Goal: Navigation & Orientation: Find specific page/section

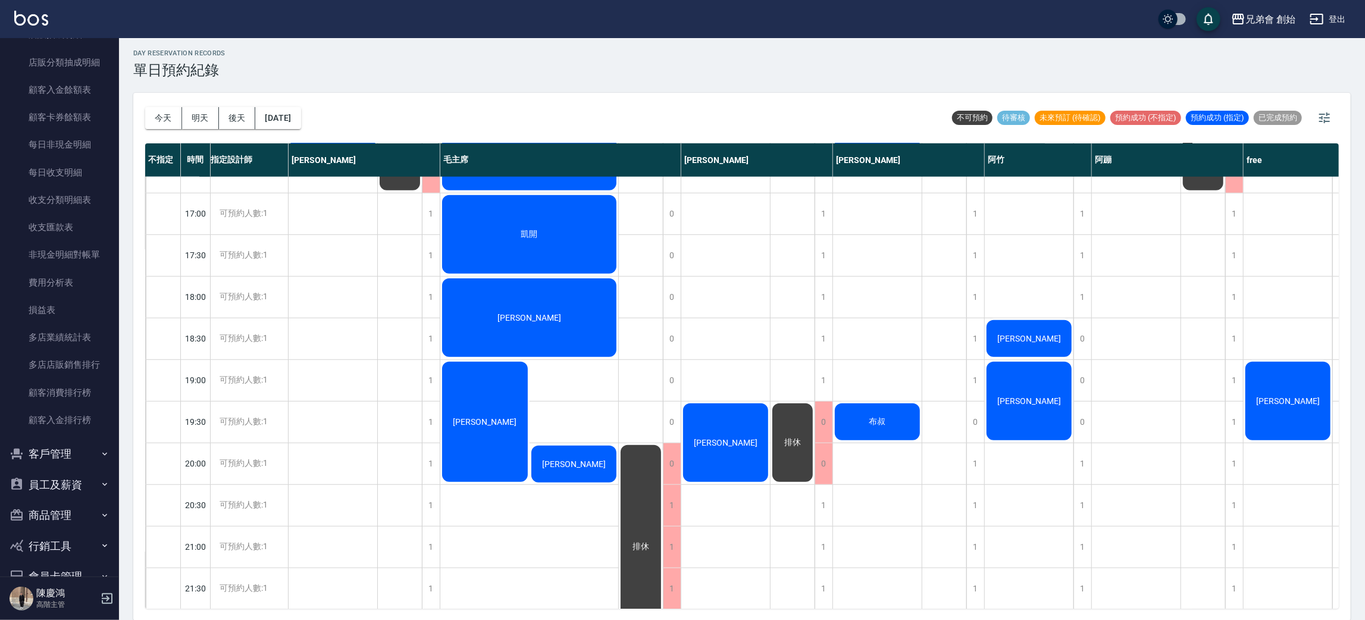
scroll to position [790, 11]
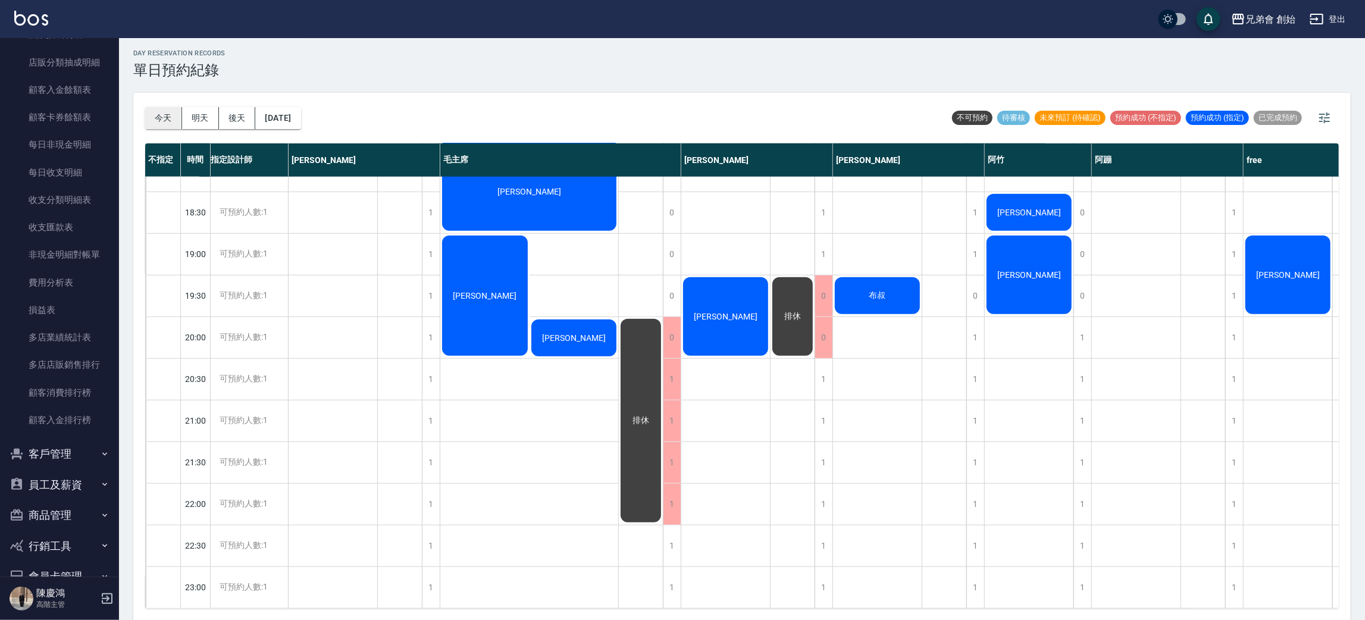
click at [166, 104] on div "[DATE] [DATE] [DATE] [DATE]" at bounding box center [223, 118] width 156 height 51
click at [163, 109] on button "今天" at bounding box center [163, 118] width 37 height 22
click at [227, 98] on div "[DATE] [DATE] [DATE] [DATE]" at bounding box center [223, 118] width 156 height 51
click at [215, 106] on div "[DATE] [DATE] [DATE] [DATE]" at bounding box center [223, 118] width 156 height 51
click at [215, 107] on button "明天" at bounding box center [200, 118] width 37 height 22
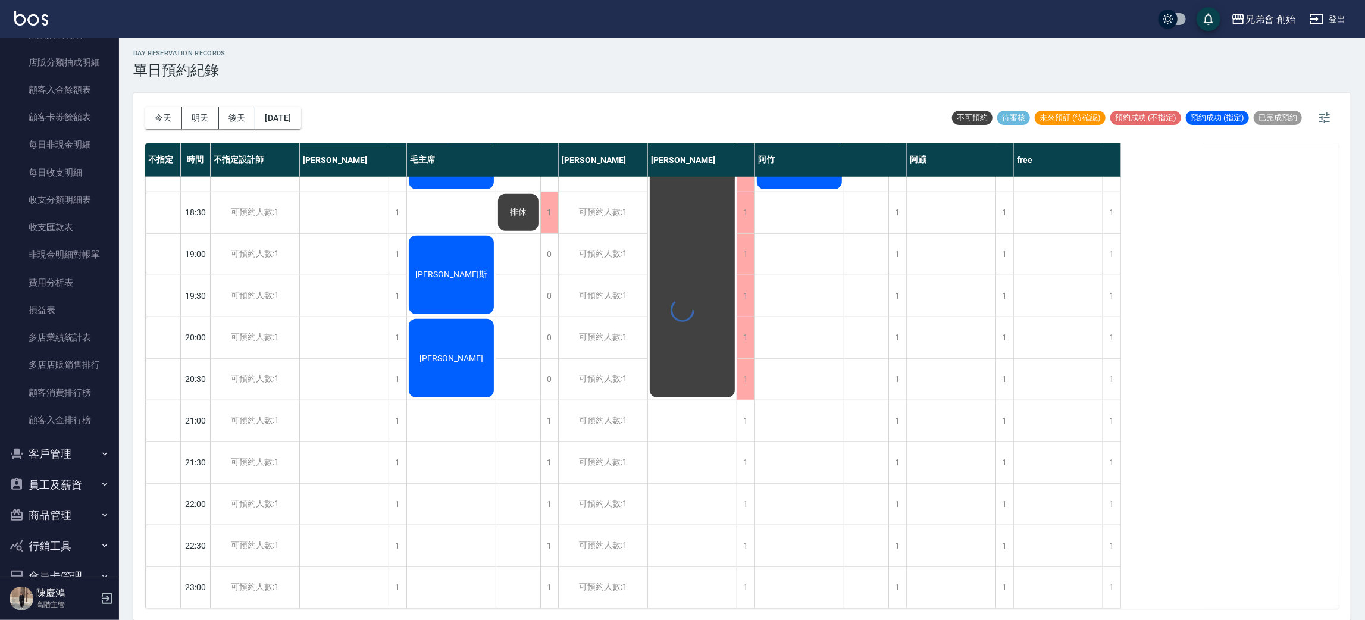
scroll to position [790, 0]
click at [230, 112] on button "後天" at bounding box center [237, 118] width 37 height 22
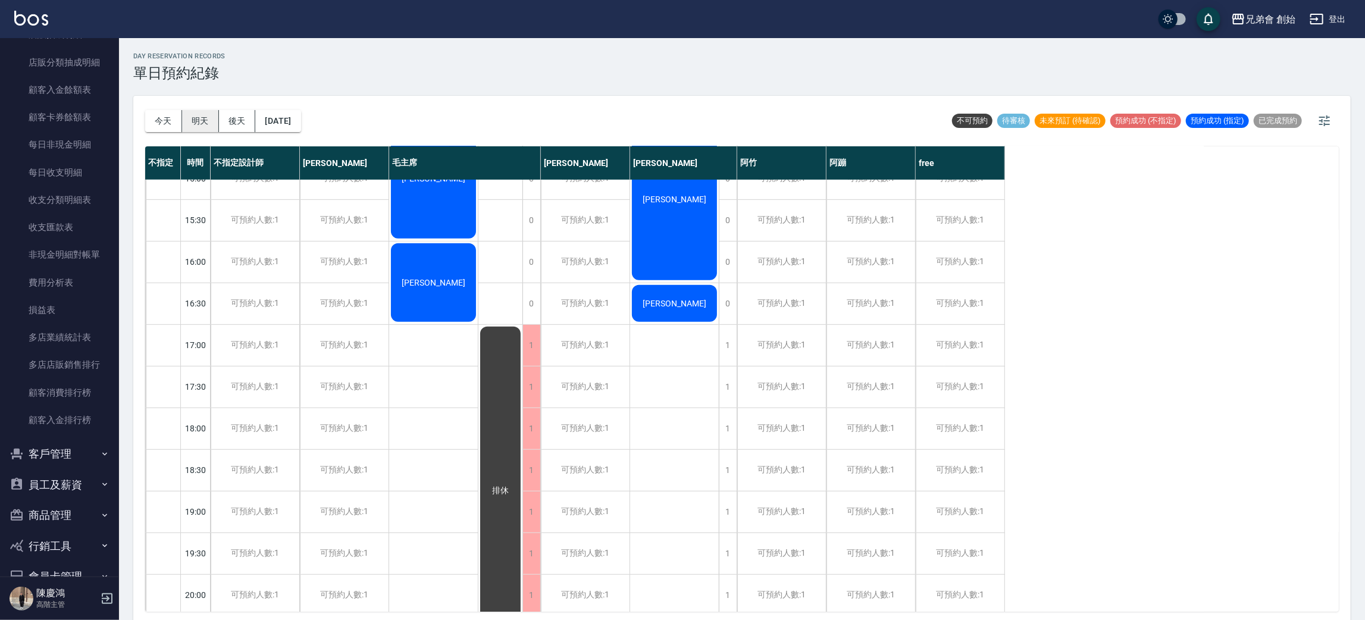
click at [185, 120] on button "明天" at bounding box center [200, 121] width 37 height 22
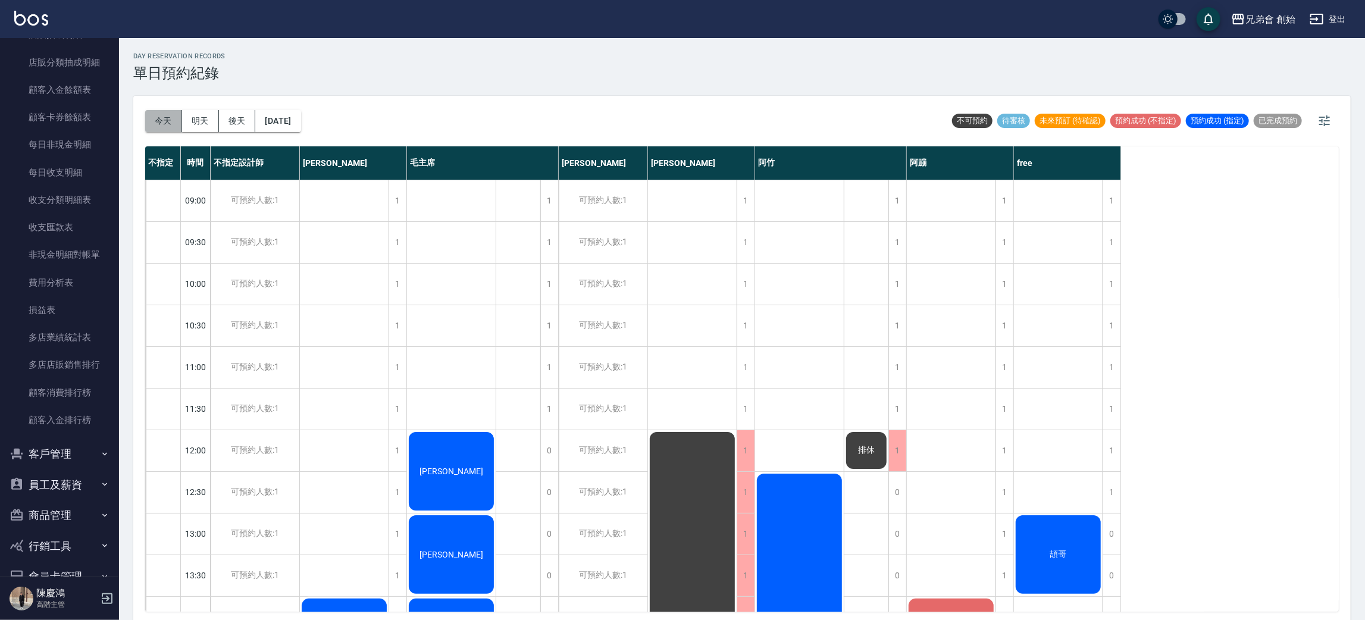
click at [174, 117] on button "今天" at bounding box center [163, 121] width 37 height 22
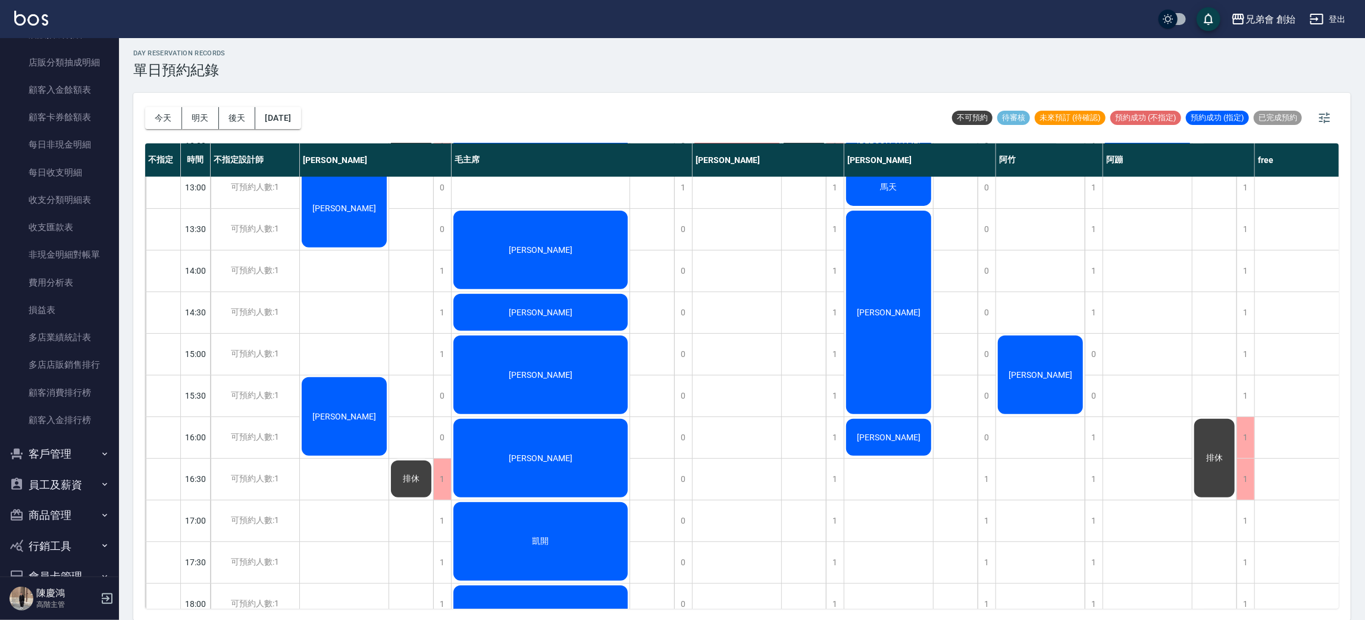
scroll to position [165, 0]
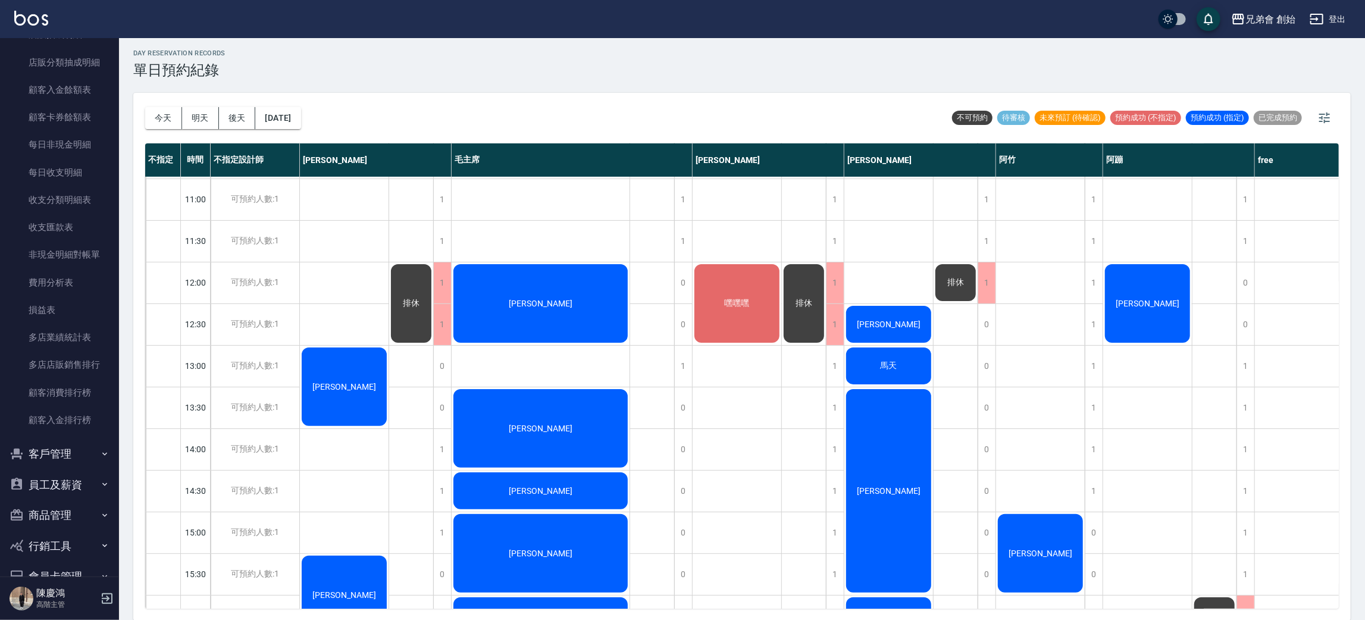
click at [170, 127] on button "今天" at bounding box center [163, 118] width 37 height 22
click at [191, 124] on button "明天" at bounding box center [200, 118] width 37 height 22
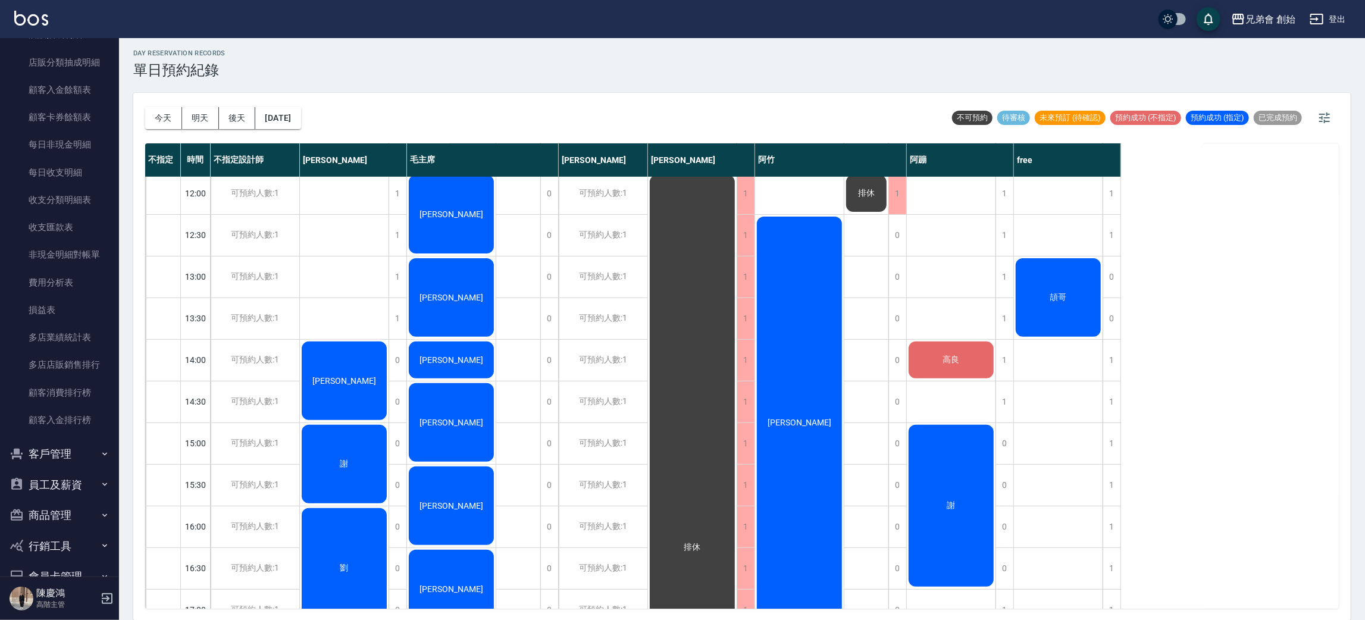
scroll to position [433, 0]
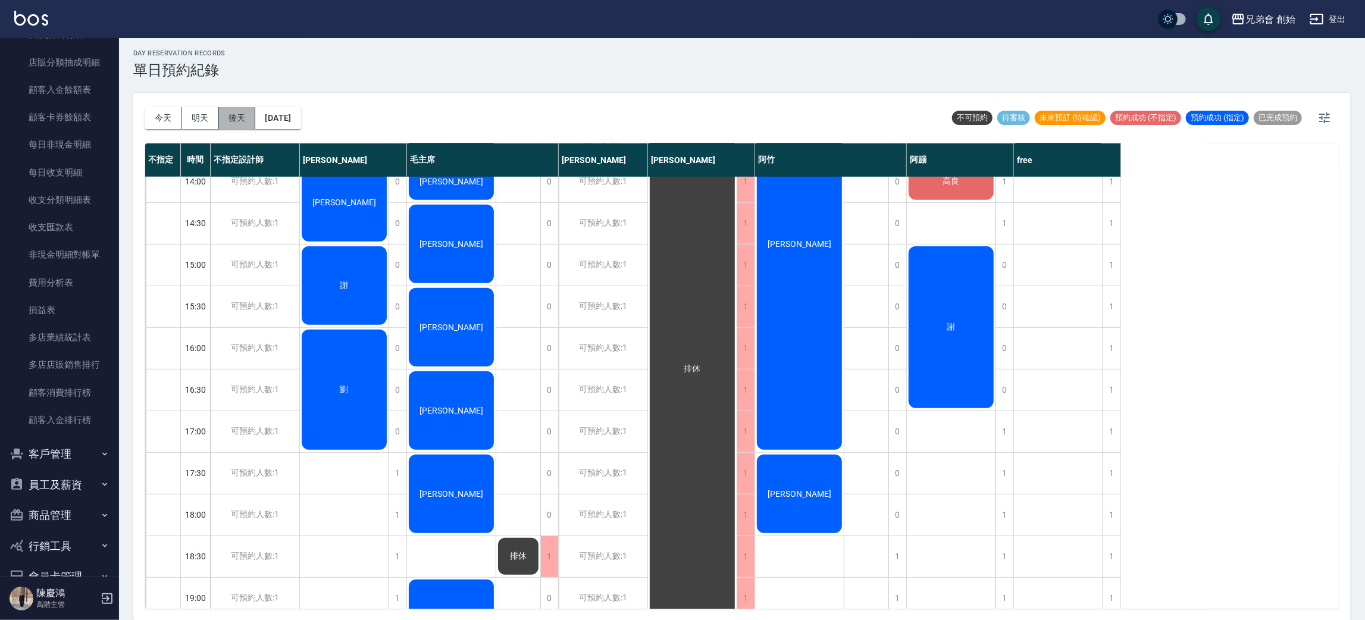
click at [245, 115] on button "後天" at bounding box center [237, 118] width 37 height 22
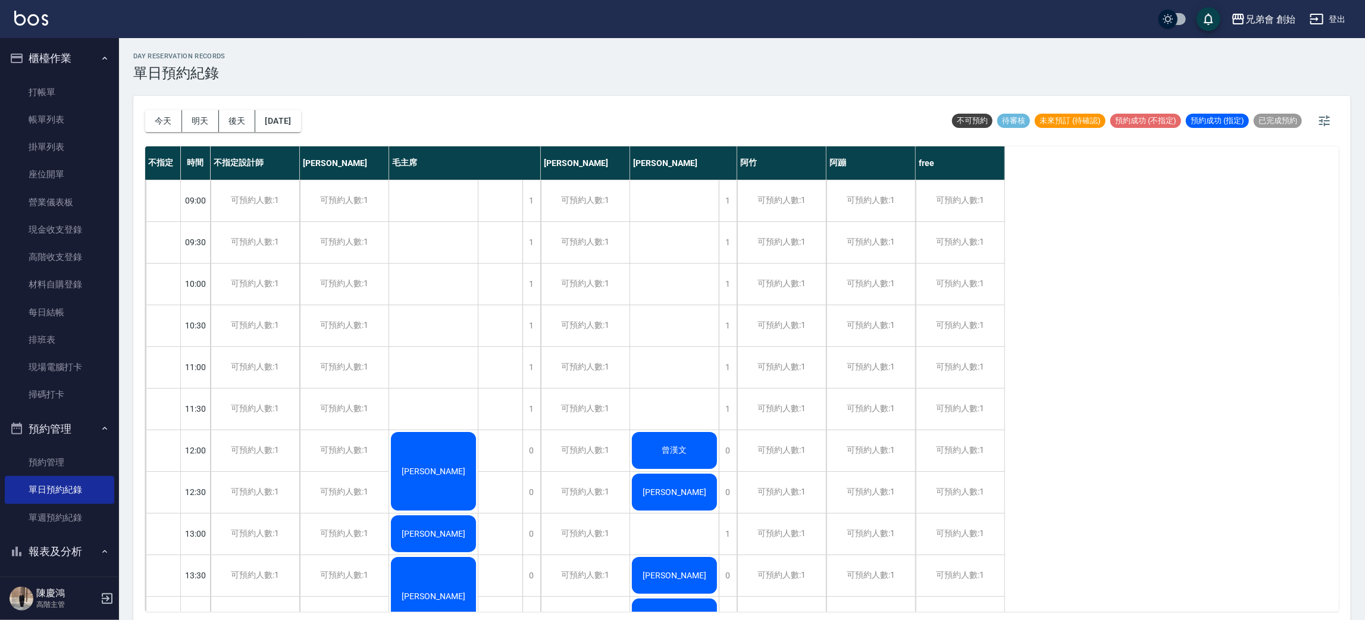
click at [78, 57] on button "櫃檯作業" at bounding box center [59, 58] width 109 height 31
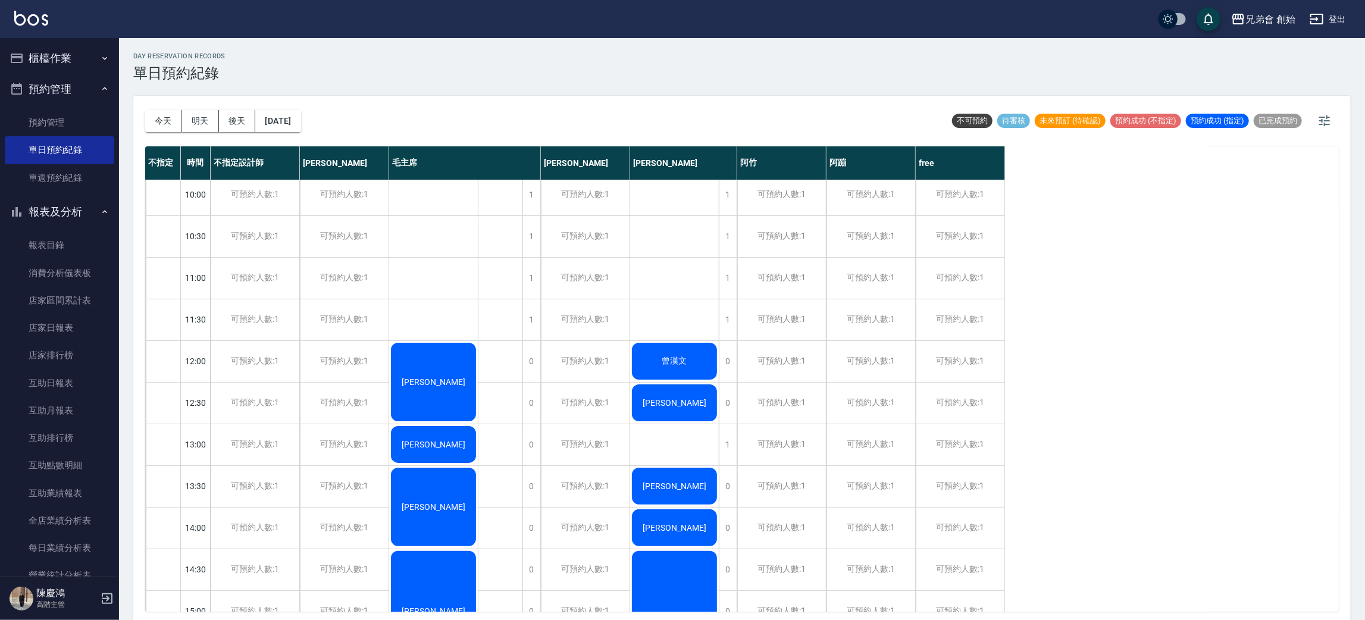
scroll to position [179, 0]
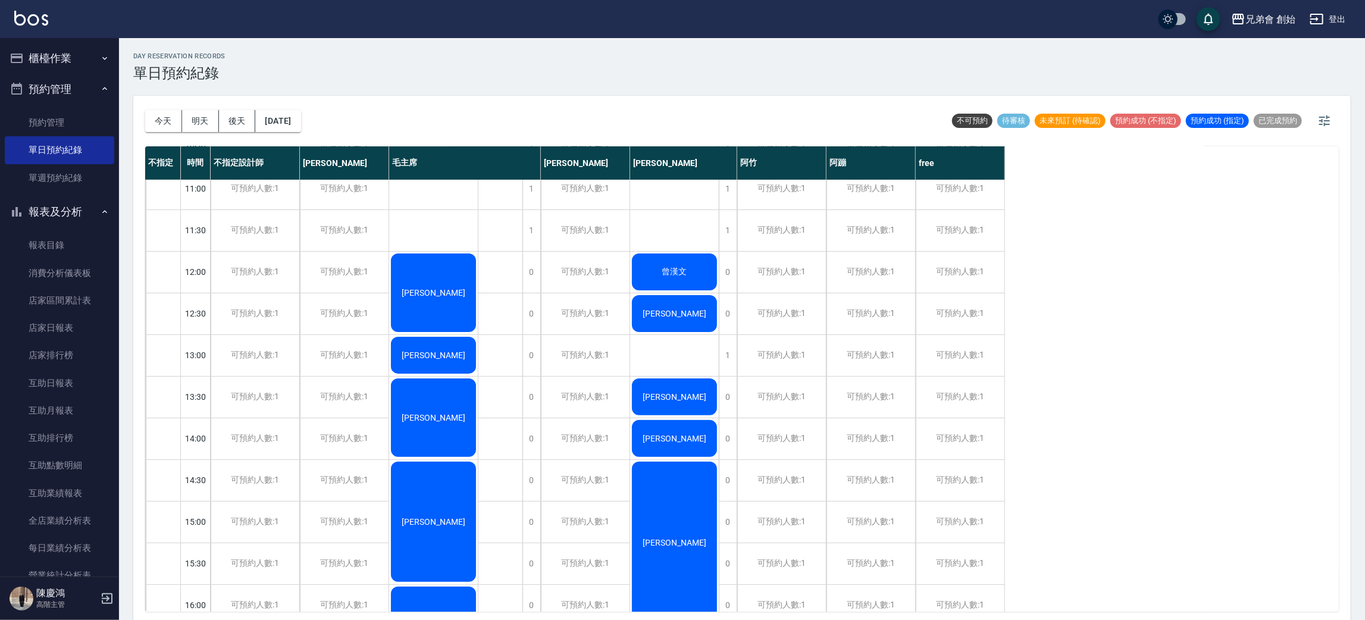
click at [46, 86] on button "預約管理" at bounding box center [59, 89] width 109 height 31
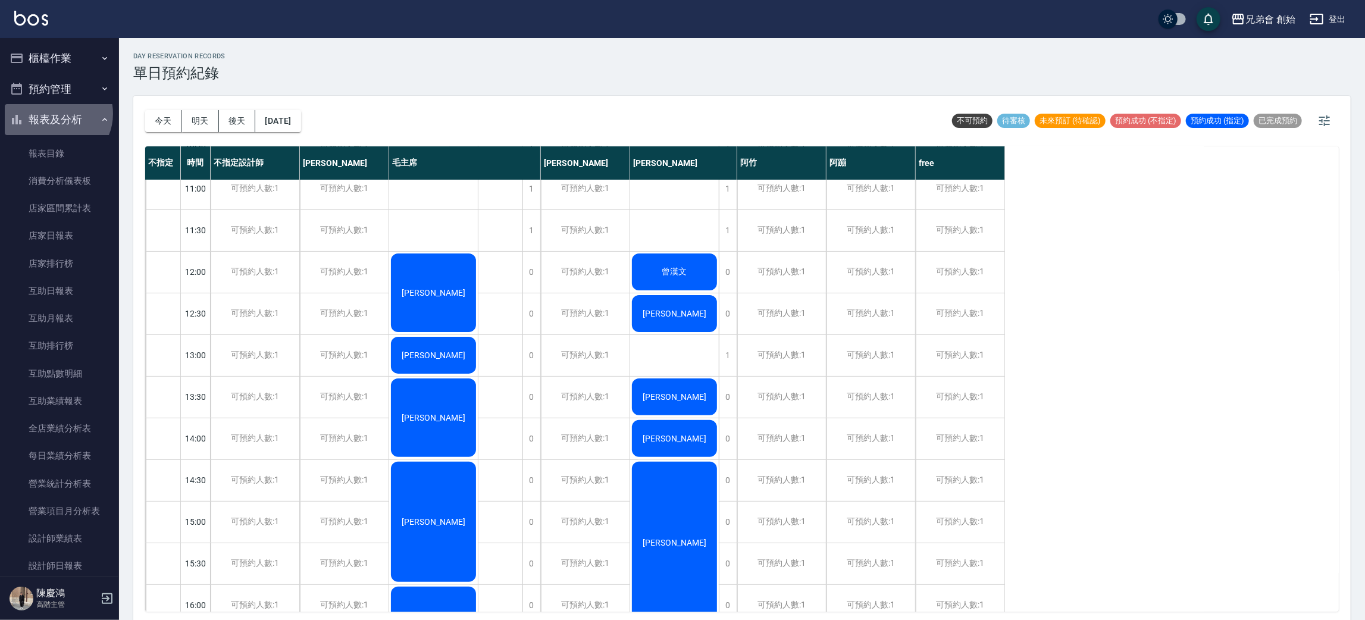
click at [56, 116] on button "報表及分析" at bounding box center [59, 119] width 109 height 31
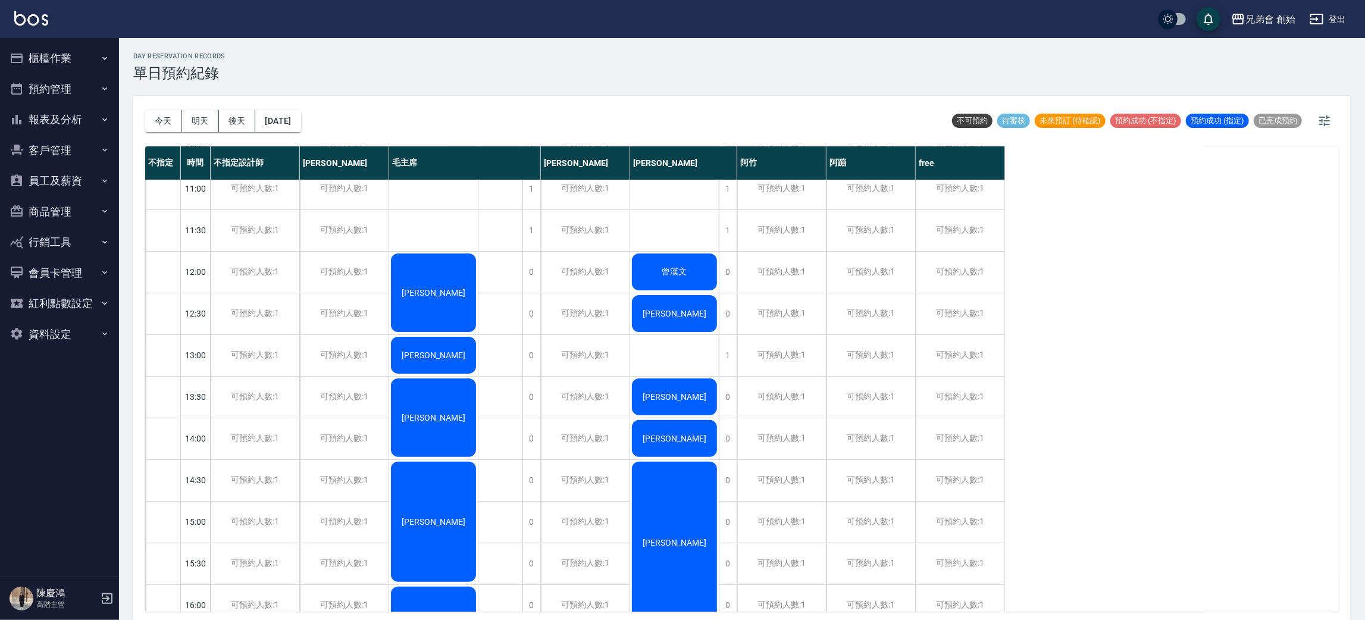
click at [73, 57] on button "櫃檯作業" at bounding box center [59, 58] width 109 height 31
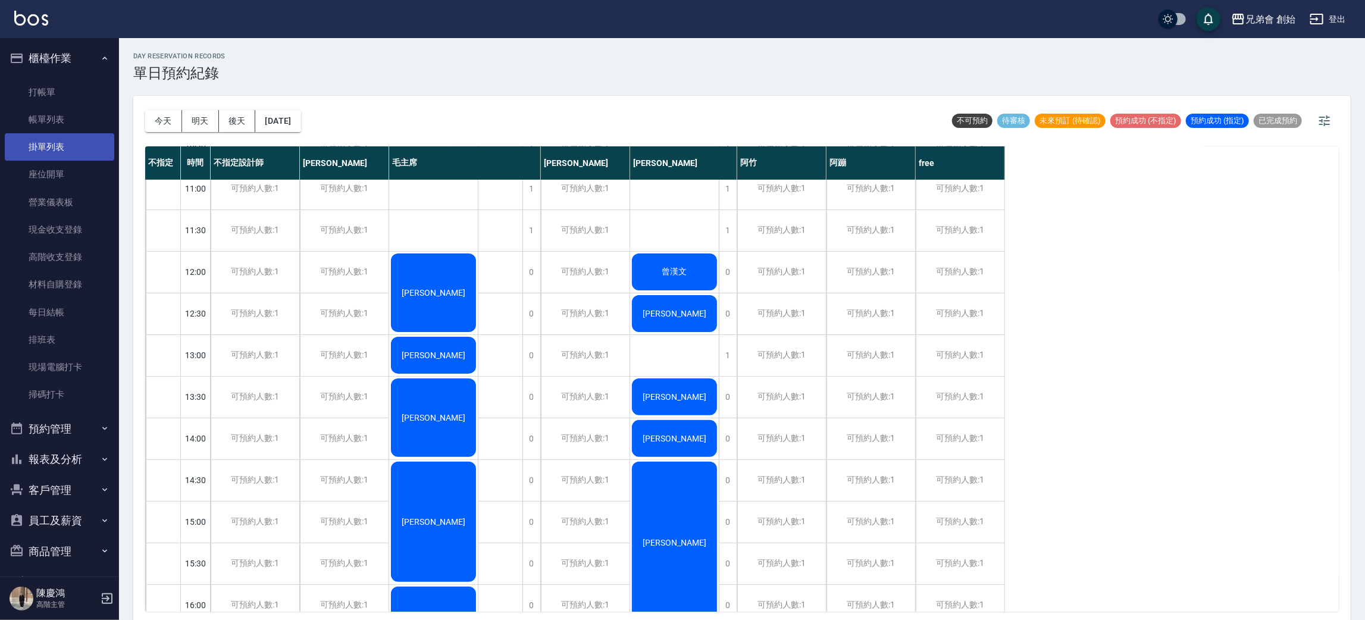
click at [59, 133] on link "掛單列表" at bounding box center [59, 146] width 109 height 27
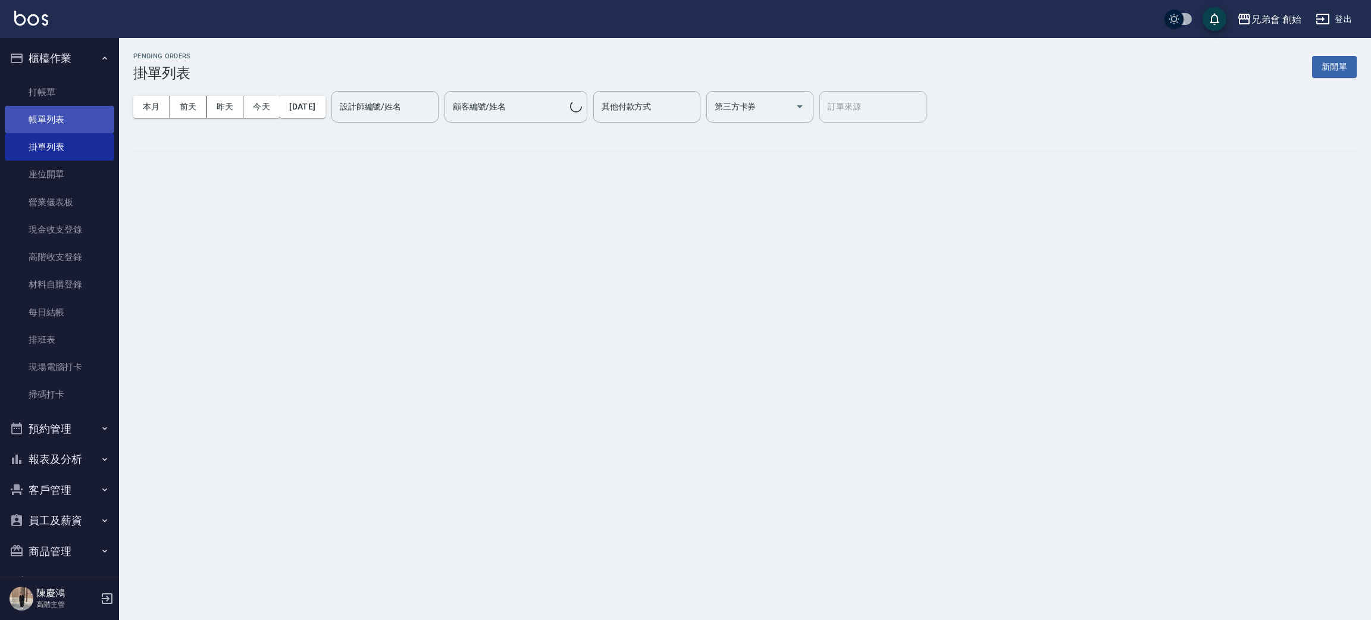
click at [62, 121] on link "帳單列表" at bounding box center [59, 119] width 109 height 27
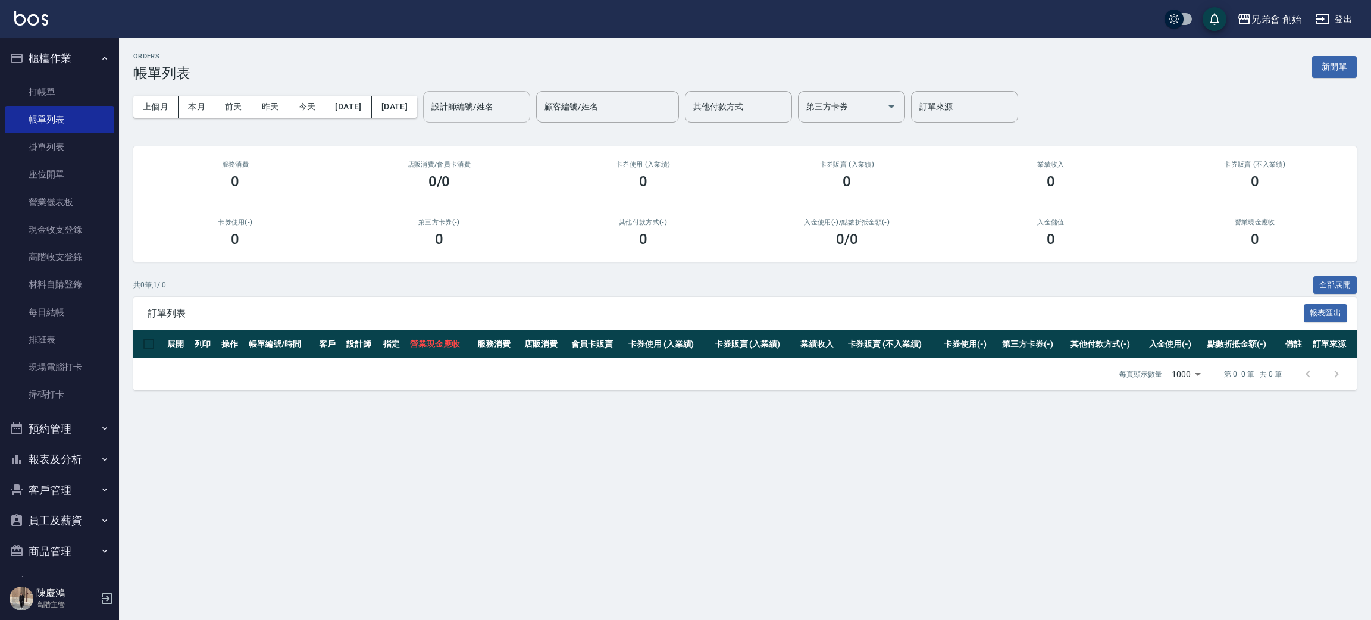
click at [505, 108] on input "設計師編號/姓名" at bounding box center [476, 106] width 96 height 21
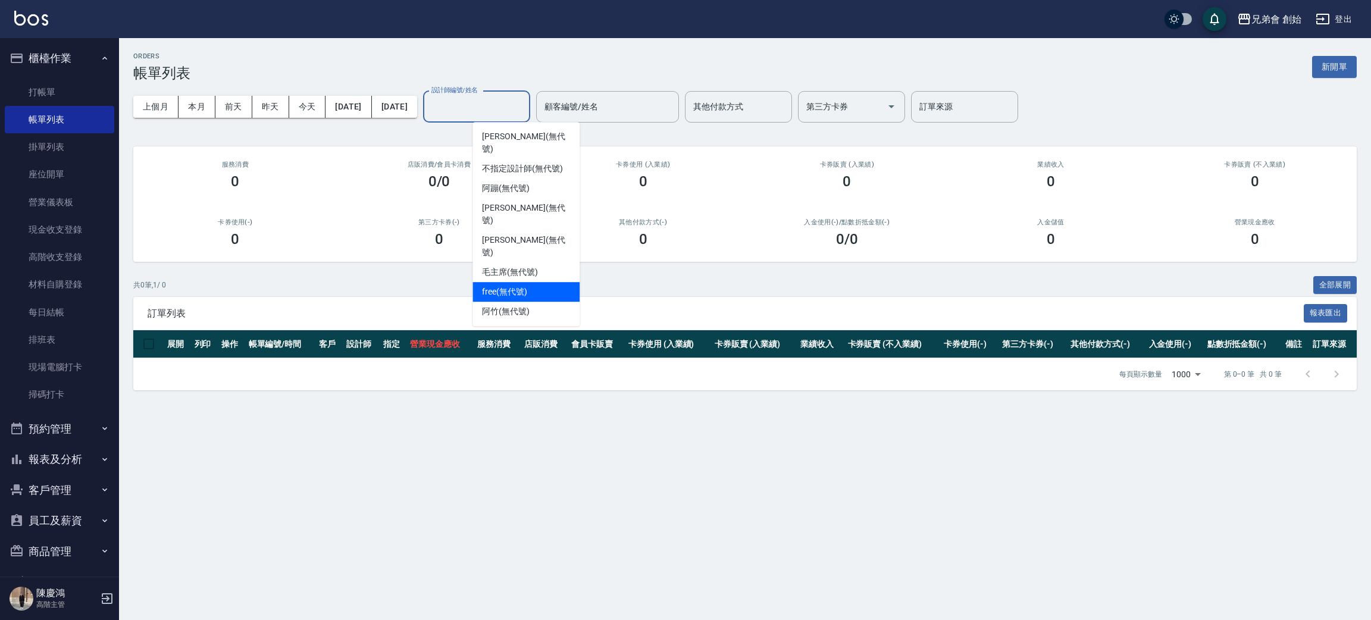
click at [523, 282] on div "free (無代號)" at bounding box center [526, 292] width 107 height 20
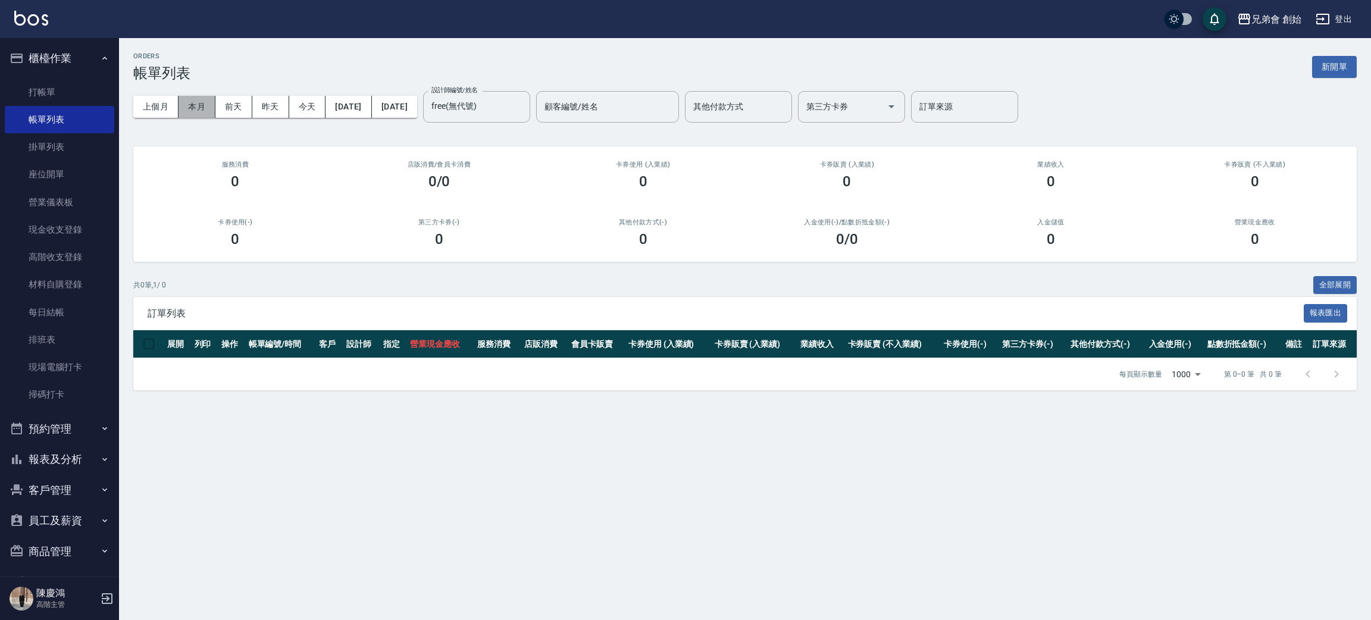
click at [204, 102] on button "本月" at bounding box center [197, 107] width 37 height 22
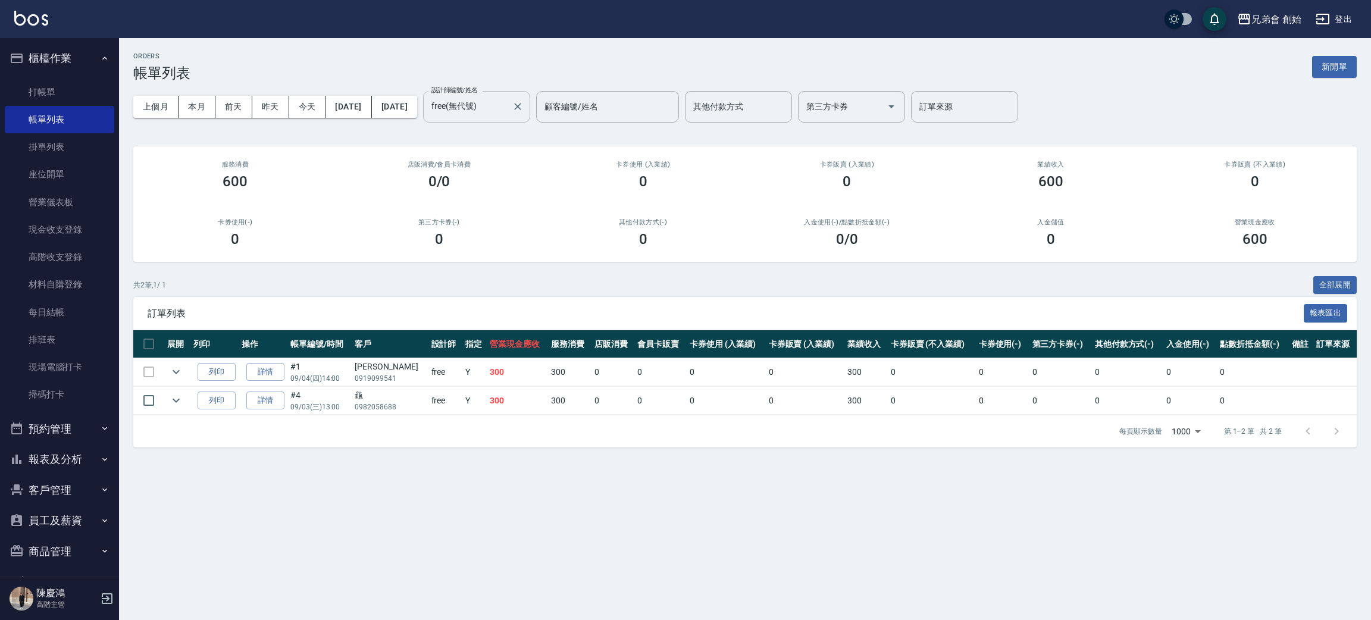
drag, startPoint x: 470, startPoint y: 106, endPoint x: 478, endPoint y: 115, distance: 12.7
click at [474, 112] on div "上個月 本月 [DATE] [DATE] [DATE] [DATE] [DATE] 設計師編號/姓名 free(無代號) 設計師編號/姓名 顧客編號/姓名 顧…" at bounding box center [745, 107] width 1224 height 51
click at [507, 105] on input "free(無代號)" at bounding box center [467, 106] width 79 height 21
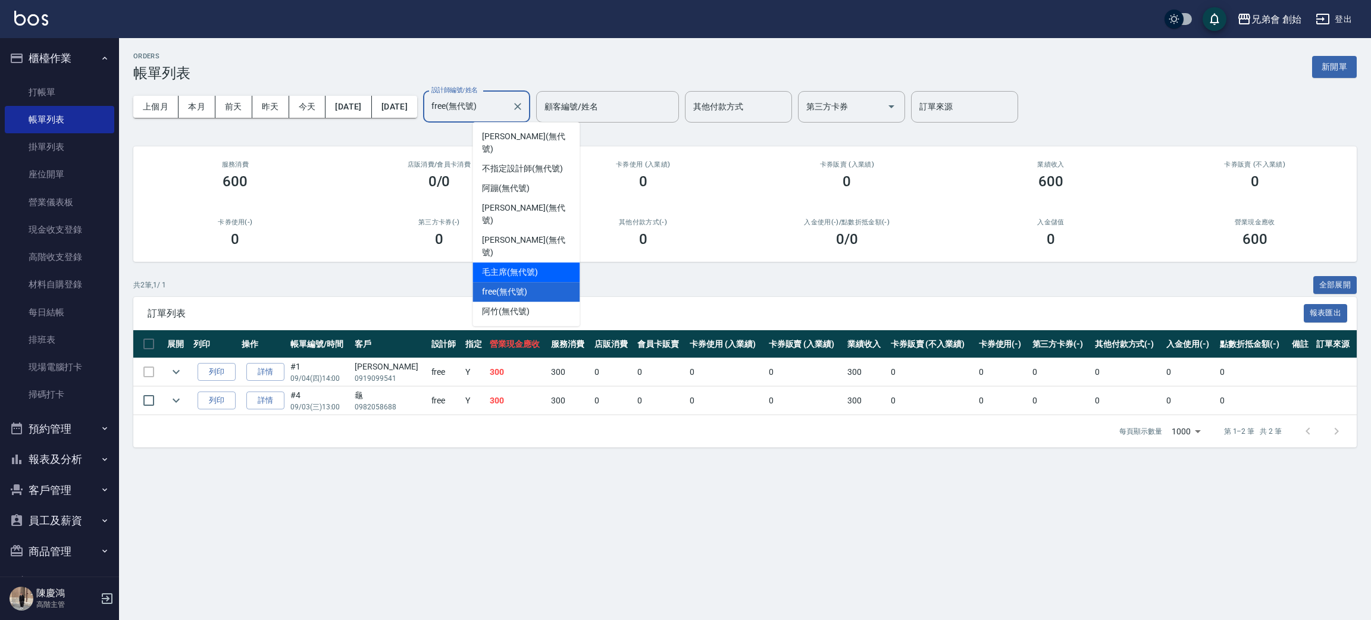
click at [525, 266] on span "毛主席 (無代號)" at bounding box center [510, 272] width 56 height 12
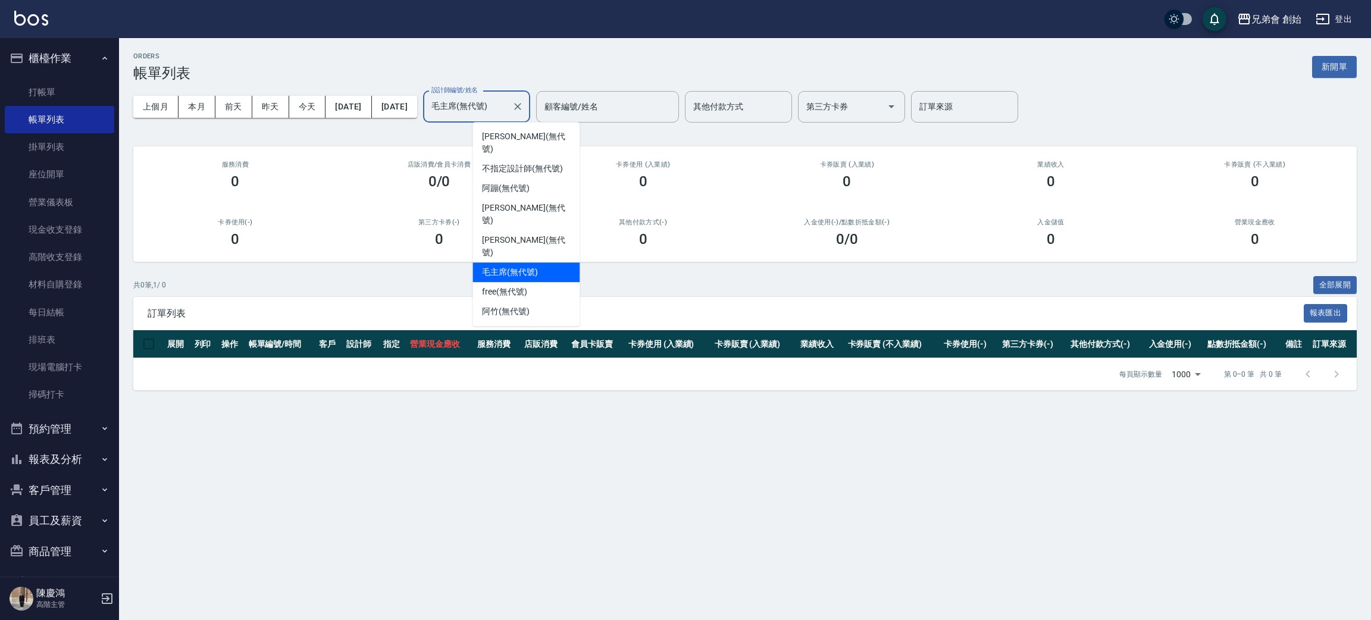
drag, startPoint x: 517, startPoint y: 108, endPoint x: 523, endPoint y: 178, distance: 69.9
click at [507, 108] on input "毛主席(無代號)" at bounding box center [467, 106] width 79 height 21
click at [521, 305] on span "阿竹 (無代號)" at bounding box center [506, 311] width 48 height 12
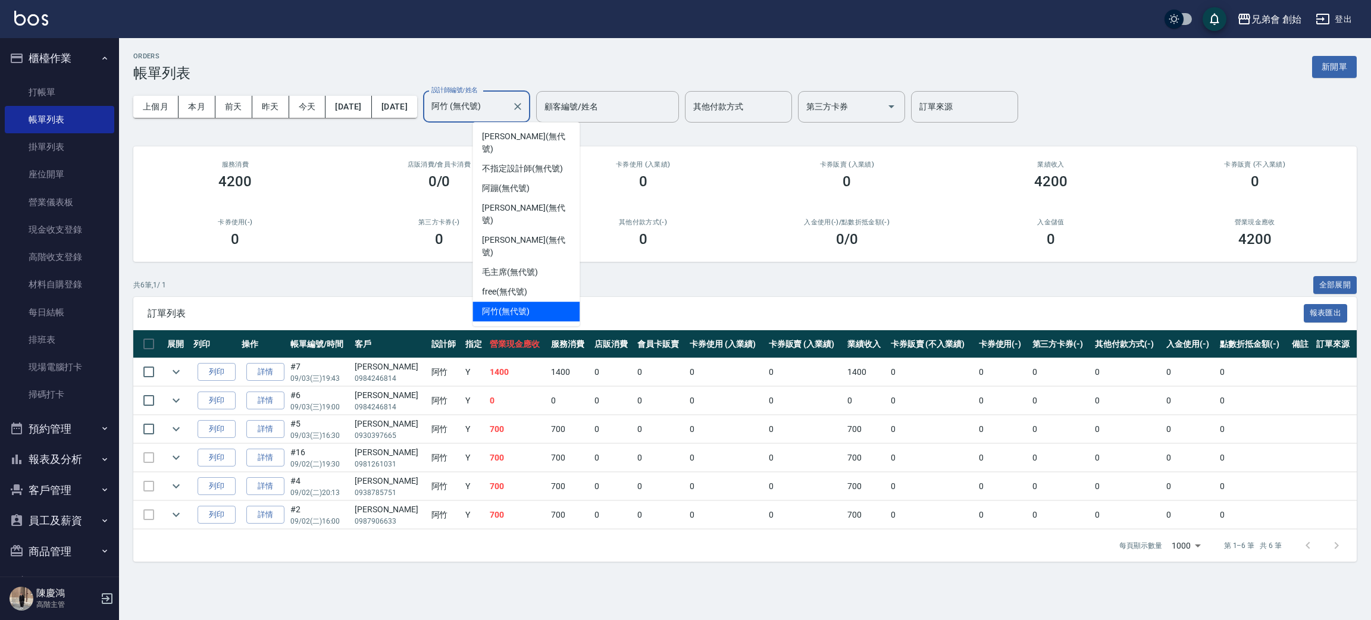
click at [507, 113] on input "阿竹 (無代號)" at bounding box center [467, 106] width 79 height 21
click at [522, 266] on span "毛主席 (無代號)" at bounding box center [510, 272] width 56 height 12
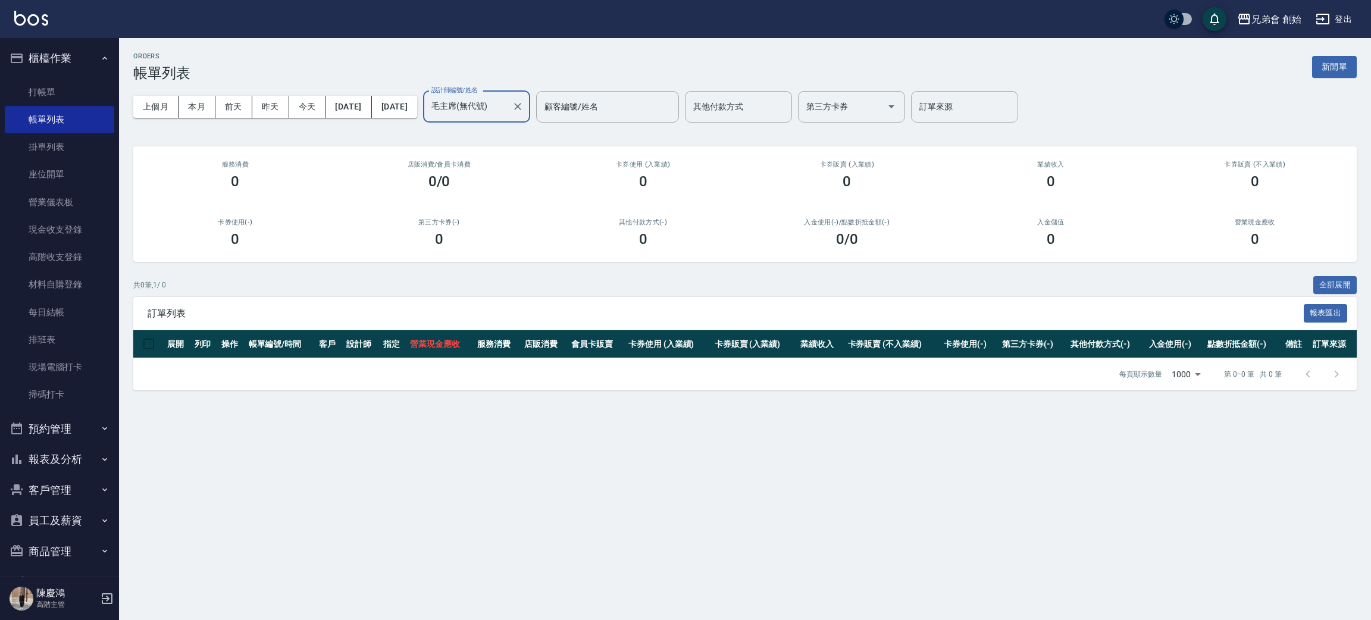
click at [507, 99] on input "毛主席(無代號)" at bounding box center [467, 106] width 79 height 21
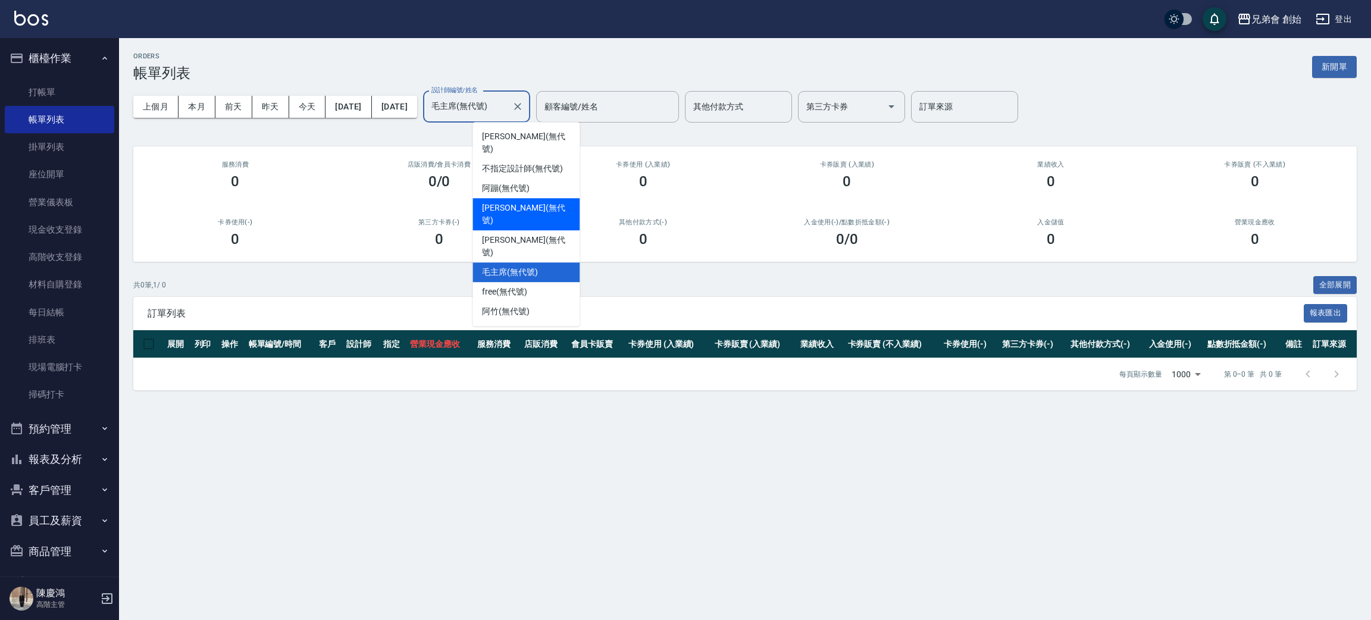
click at [515, 202] on div "[PERSON_NAME](無代號)" at bounding box center [526, 214] width 107 height 32
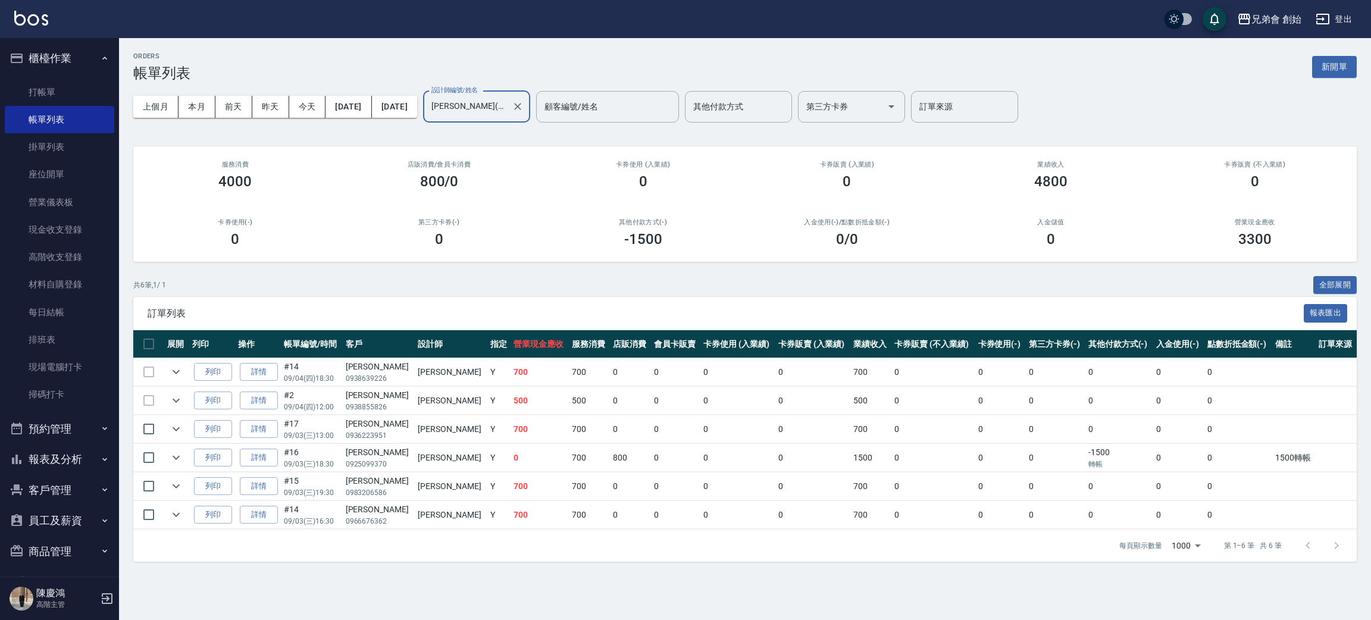
drag, startPoint x: 500, startPoint y: 111, endPoint x: 505, endPoint y: 121, distance: 11.2
click at [502, 112] on input "[PERSON_NAME](無代號)" at bounding box center [467, 106] width 79 height 21
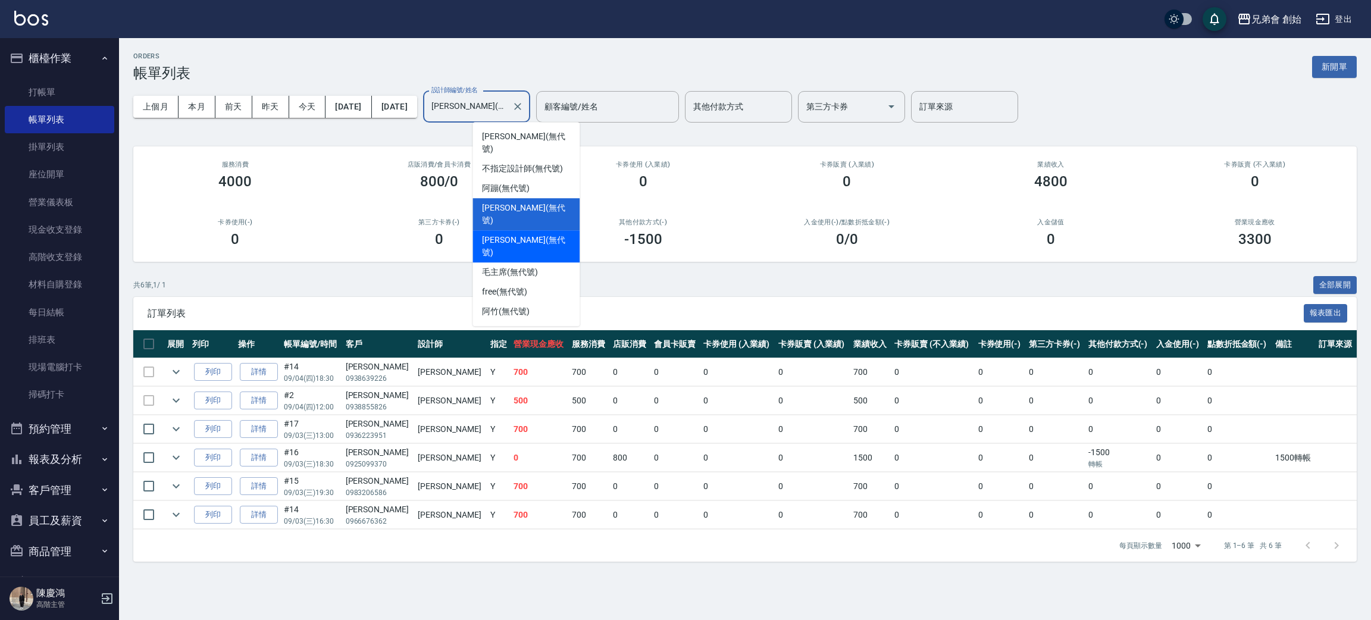
click at [549, 230] on div "[PERSON_NAME] (無代號)" at bounding box center [526, 246] width 107 height 32
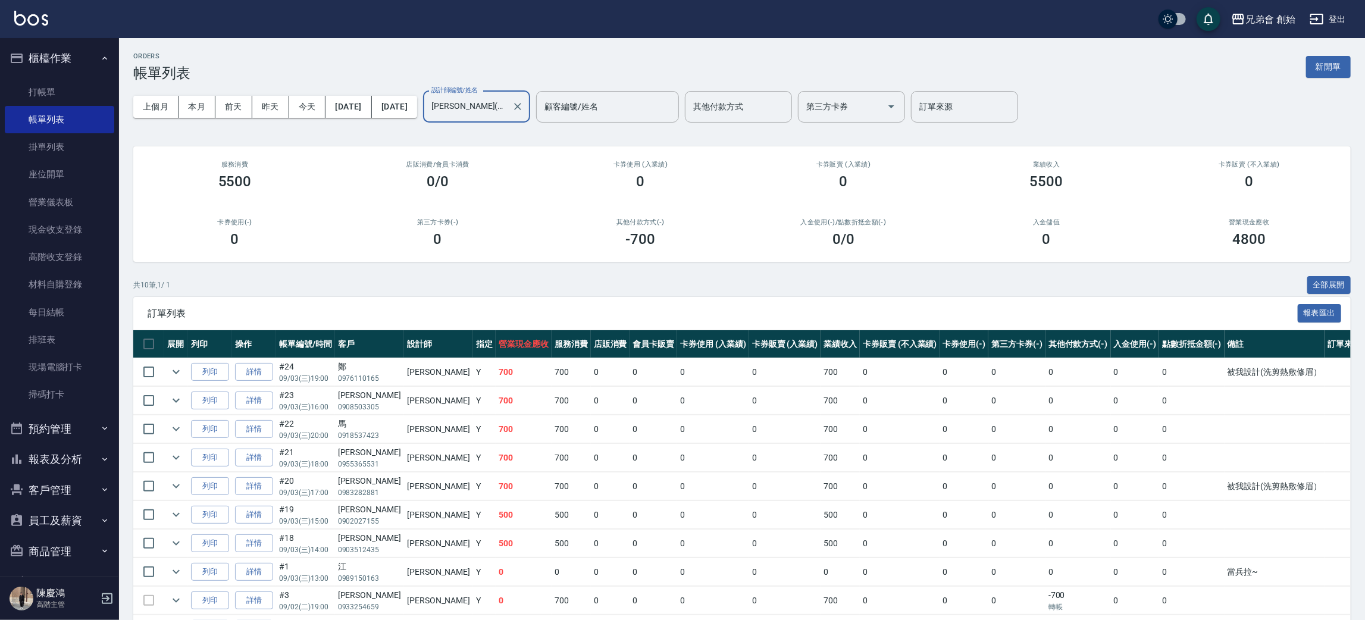
click at [507, 98] on input "[PERSON_NAME](無代號)" at bounding box center [467, 106] width 79 height 21
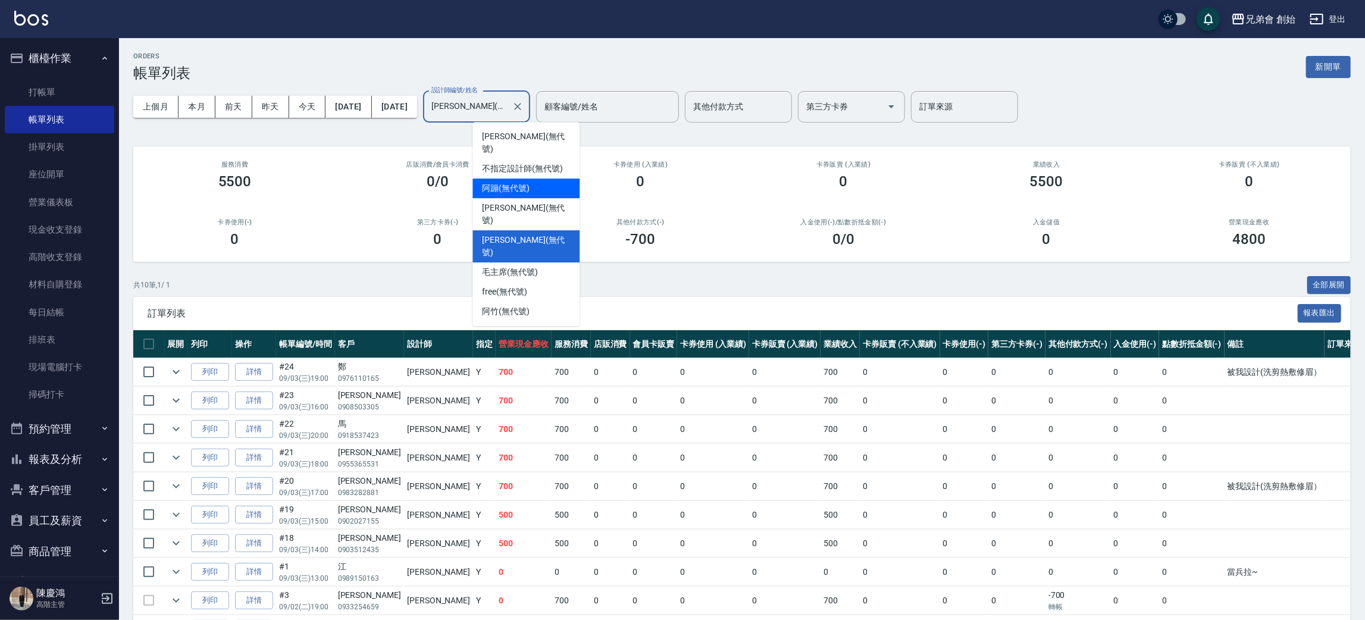
click at [537, 179] on div "阿蹦 (無代號)" at bounding box center [526, 189] width 107 height 20
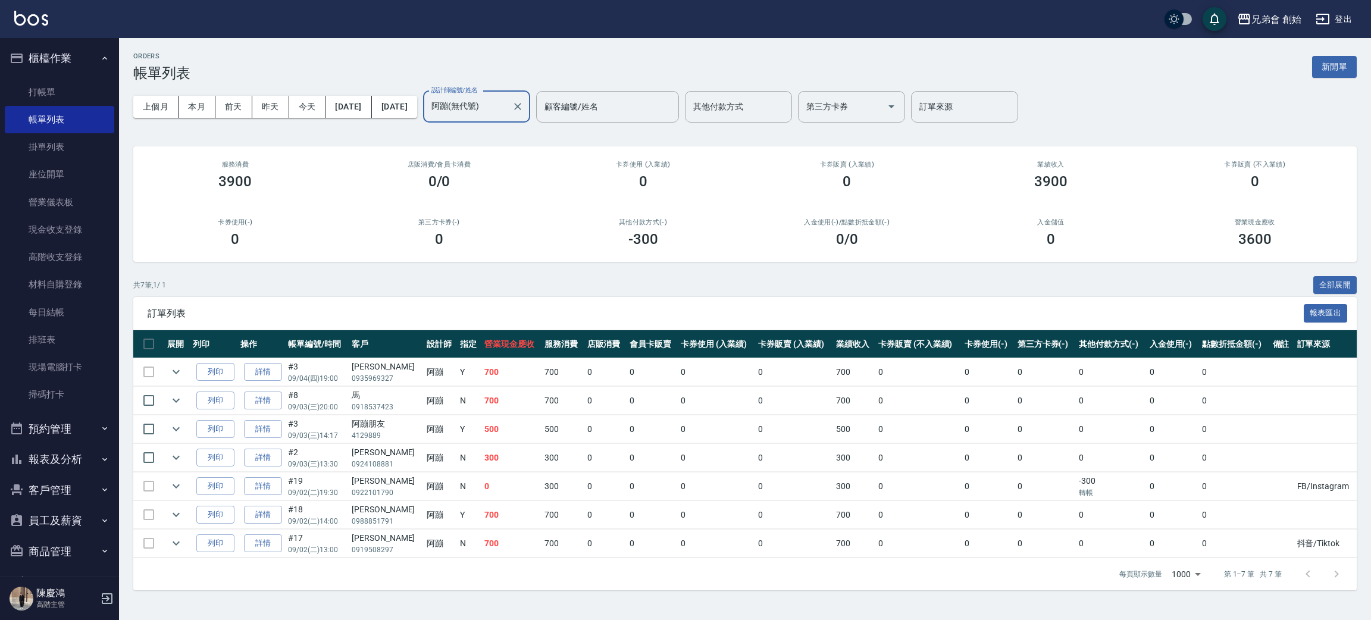
click at [507, 101] on input "阿蹦(無代號)" at bounding box center [467, 106] width 79 height 21
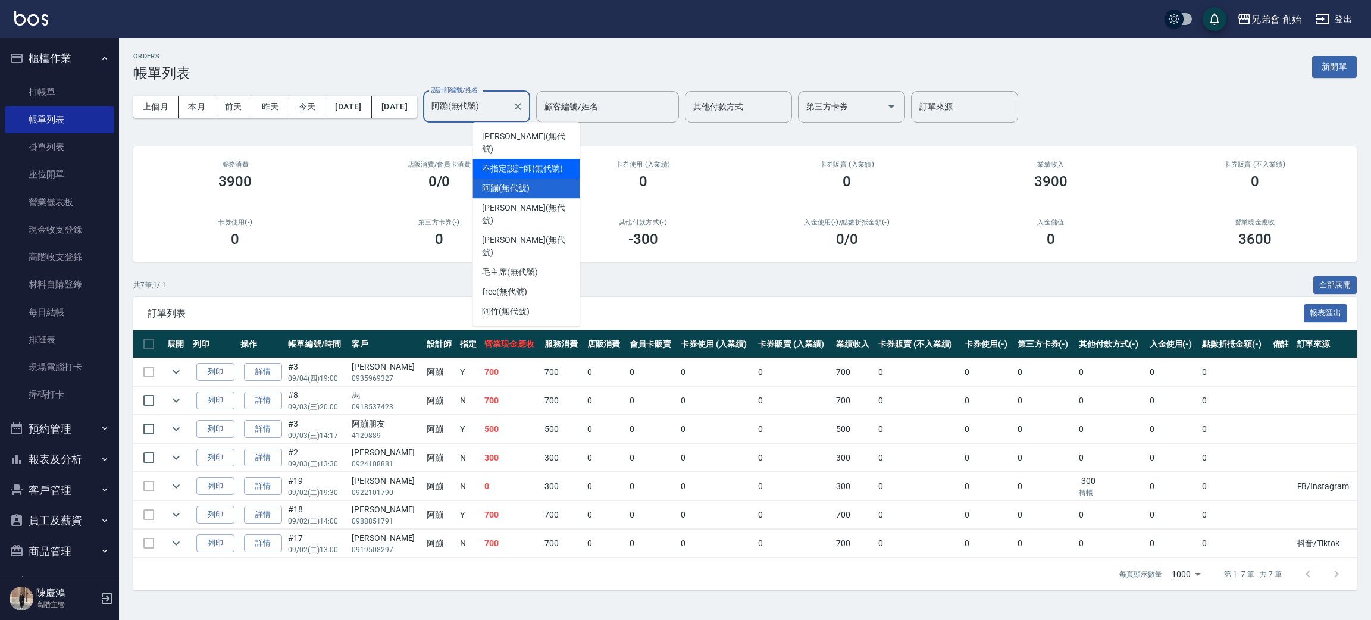
click at [520, 162] on span "不指定設計師 (無代號)" at bounding box center [522, 168] width 80 height 12
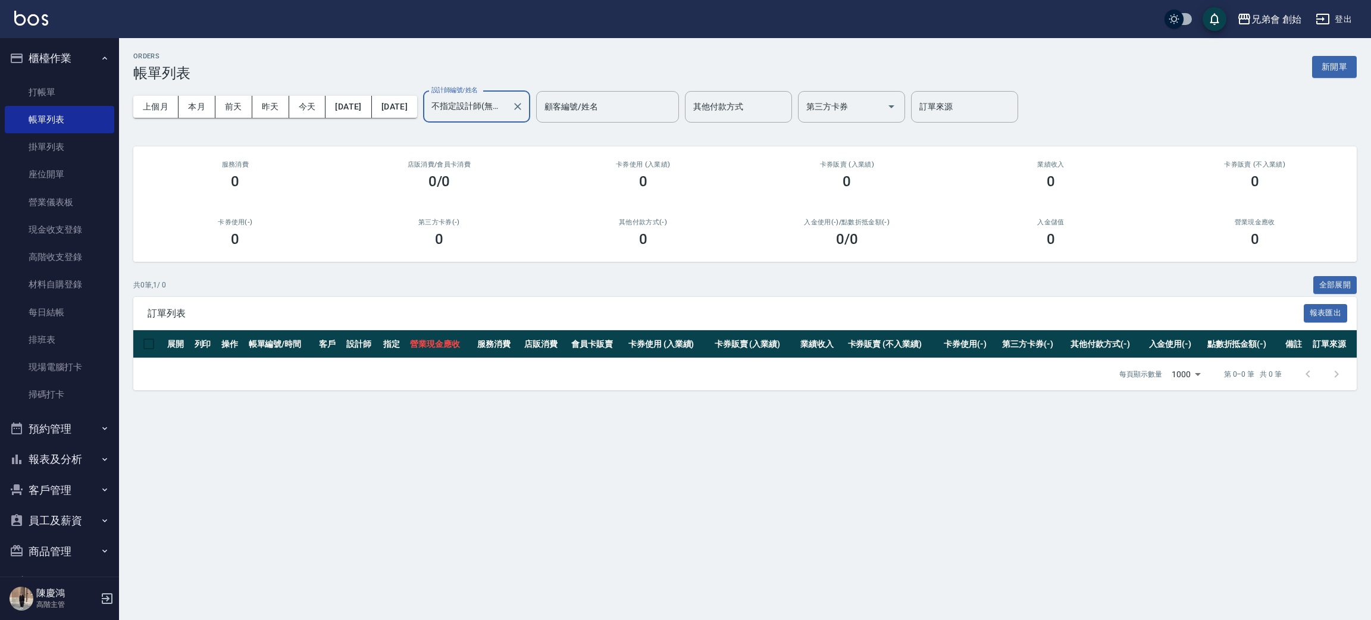
click at [530, 94] on div "不指定設計師(無代號) 設計師編號/姓名" at bounding box center [476, 107] width 107 height 32
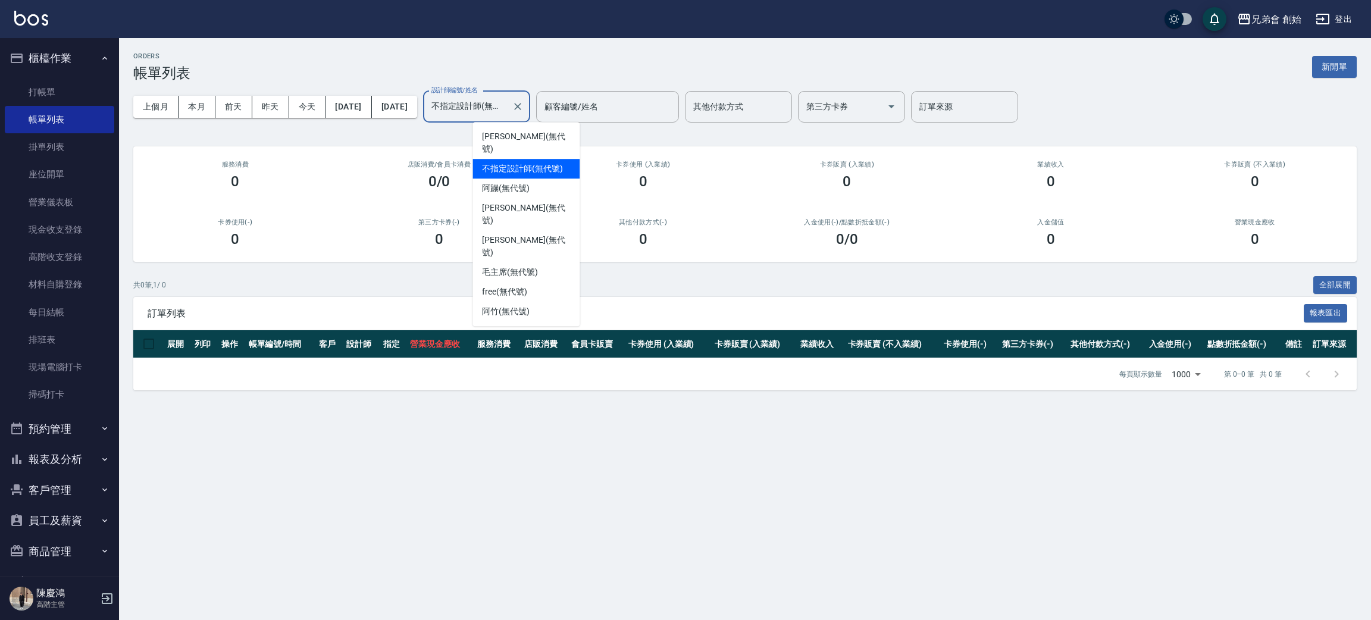
drag, startPoint x: 542, startPoint y: 134, endPoint x: 573, endPoint y: 148, distance: 33.8
click at [542, 133] on div "[PERSON_NAME] (無代號)" at bounding box center [526, 143] width 107 height 32
type input "[PERSON_NAME](無代號)"
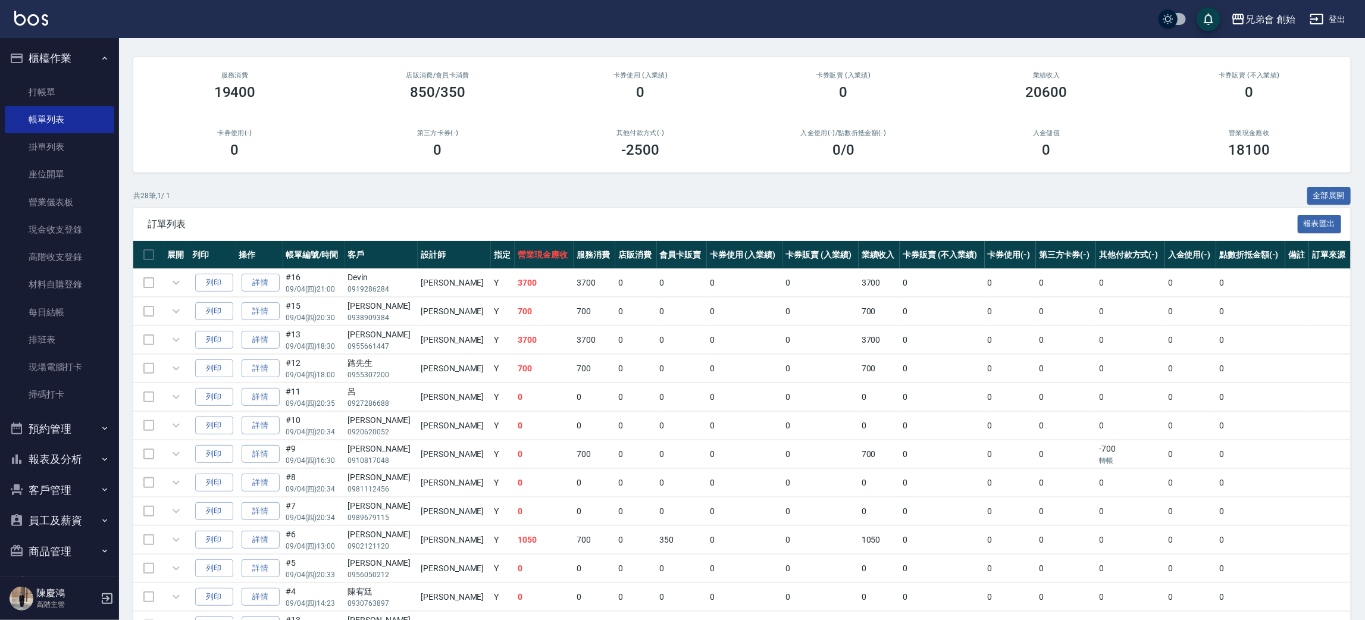
scroll to position [126, 0]
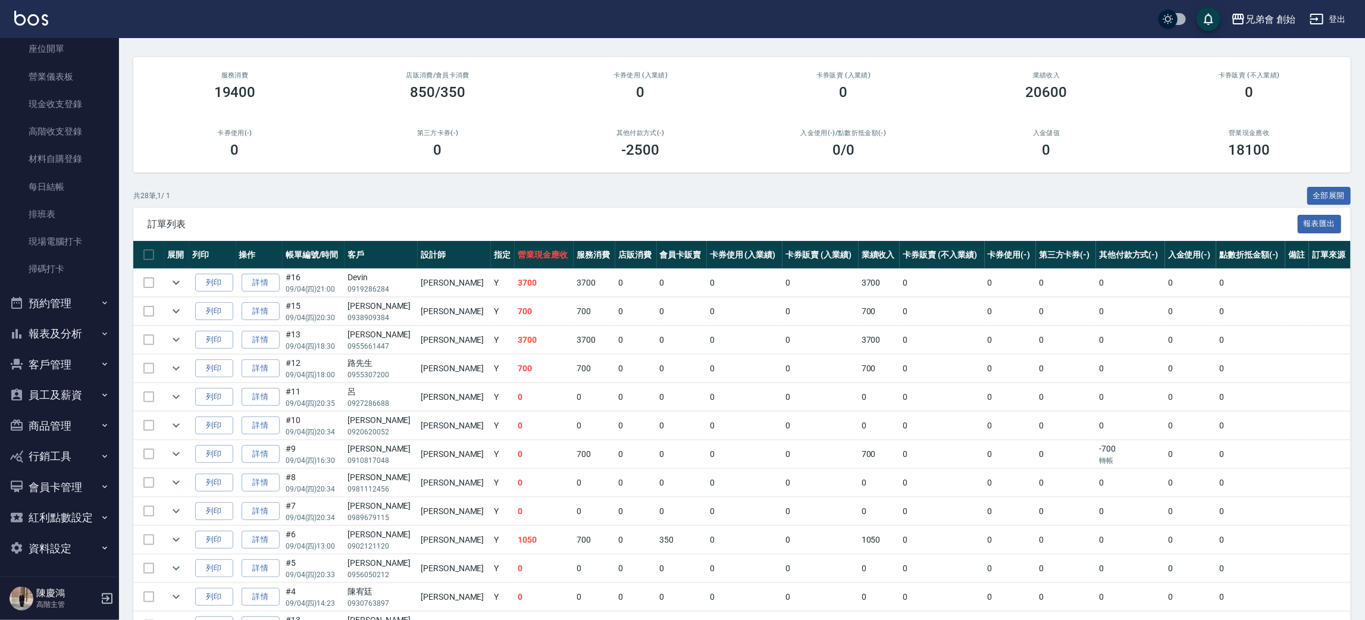
drag, startPoint x: 60, startPoint y: 298, endPoint x: 63, endPoint y: 289, distance: 9.4
click at [60, 298] on button "預約管理" at bounding box center [59, 303] width 109 height 31
click at [87, 359] on link "單日預約紀錄" at bounding box center [59, 364] width 109 height 27
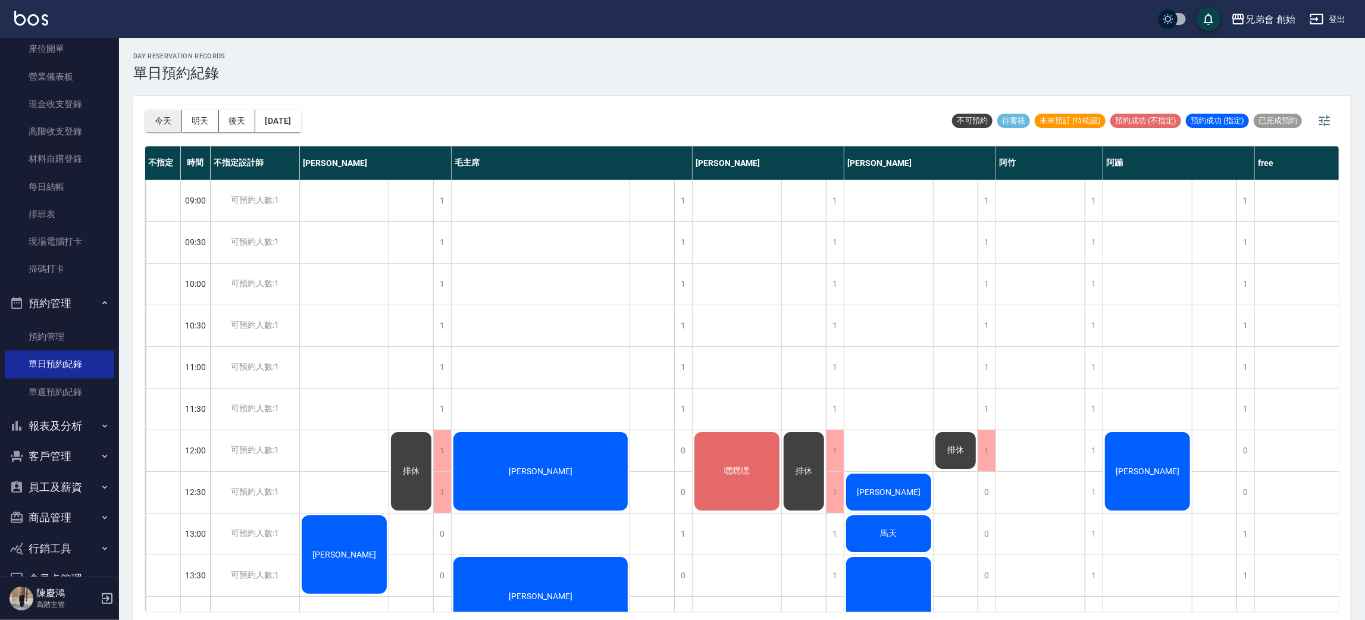
click at [161, 113] on button "今天" at bounding box center [163, 121] width 37 height 22
click at [162, 114] on button "今天" at bounding box center [163, 121] width 37 height 22
